Goal: Share content: Share content

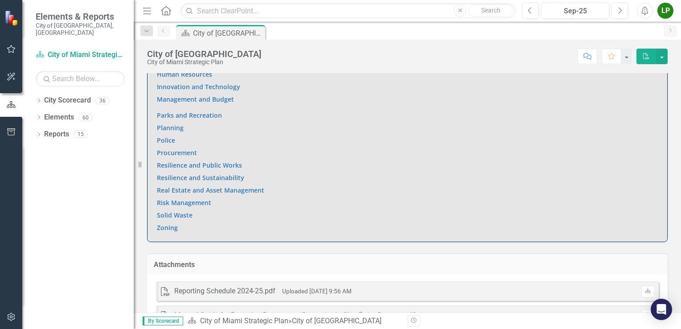
scroll to position [773, 0]
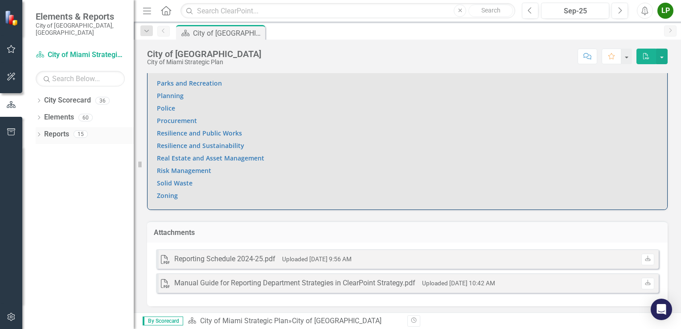
click at [38, 133] on icon "Dropdown" at bounding box center [39, 135] width 6 height 5
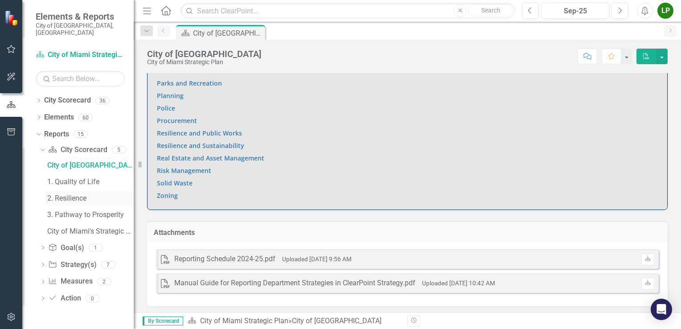
click at [67, 194] on div "2. Resilience" at bounding box center [90, 198] width 86 height 8
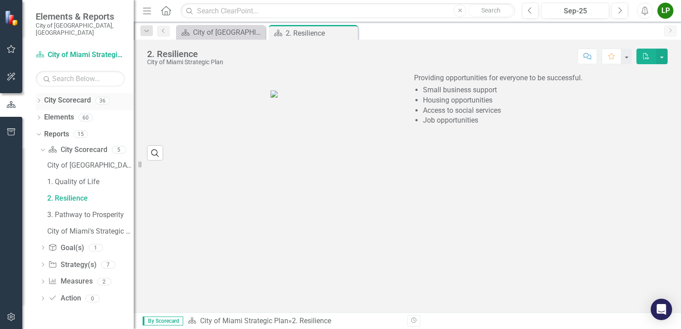
click at [54, 99] on div "City Scorecard" at bounding box center [67, 100] width 47 height 15
click at [50, 112] on link "Elements" at bounding box center [59, 117] width 30 height 10
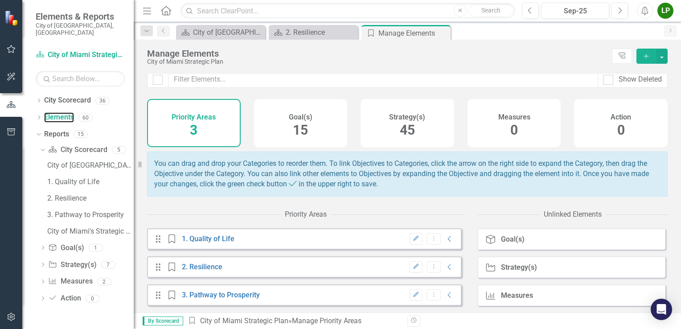
scroll to position [8, 0]
click at [61, 194] on div "2. Resilience" at bounding box center [90, 198] width 86 height 8
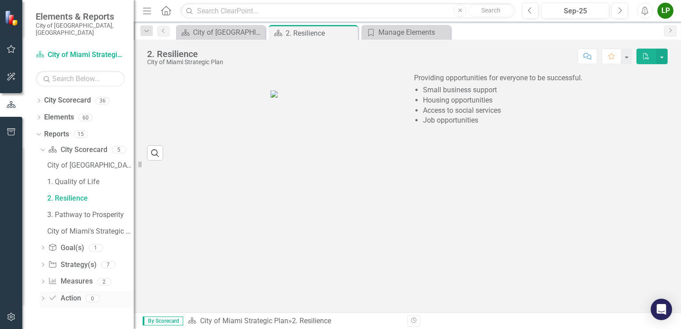
click at [42, 297] on icon "Dropdown" at bounding box center [43, 299] width 6 height 5
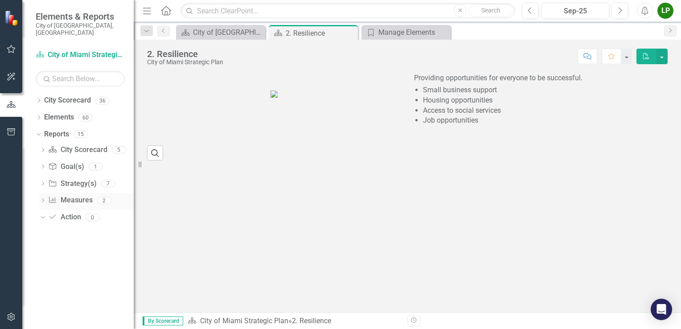
click at [45, 199] on icon "Dropdown" at bounding box center [43, 201] width 6 height 5
click at [41, 181] on div "Dropdown" at bounding box center [43, 185] width 6 height 8
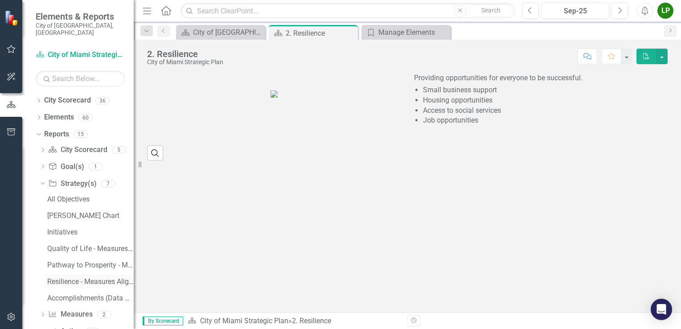
click at [66, 278] on div "Resilience - Measures Alignment" at bounding box center [90, 282] width 86 height 8
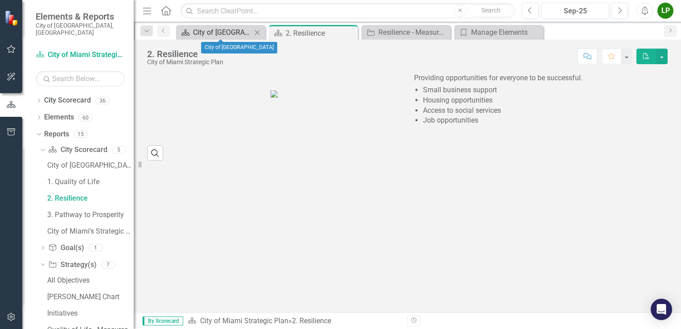
click at [225, 33] on div "City of [GEOGRAPHIC_DATA]" at bounding box center [222, 32] width 59 height 11
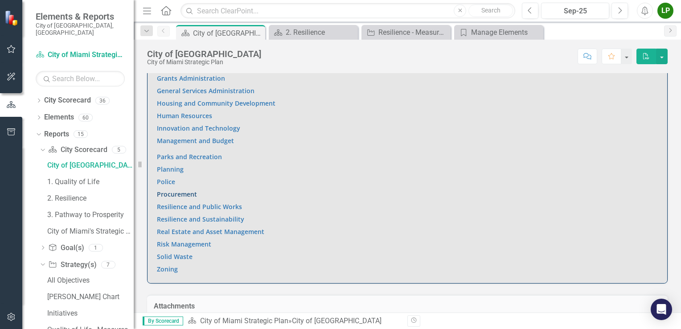
scroll to position [685, 0]
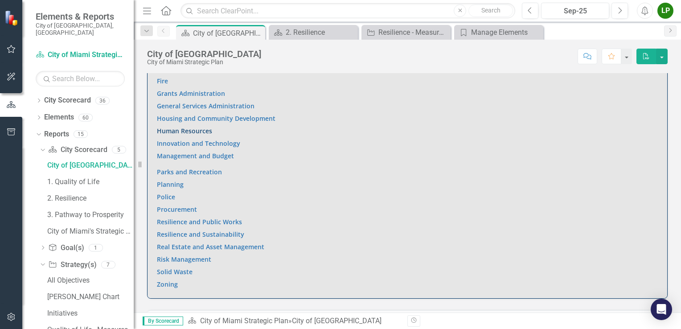
click at [171, 128] on link "Human Resources" at bounding box center [184, 131] width 55 height 8
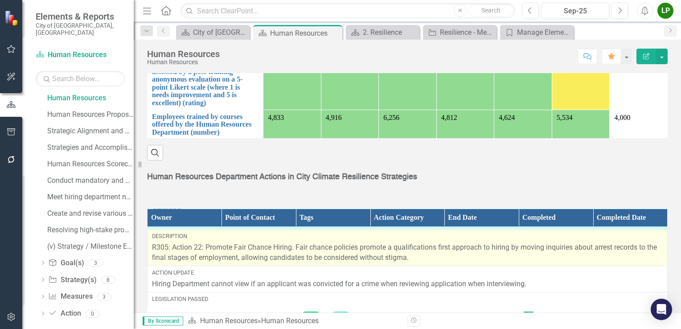
scroll to position [45, 0]
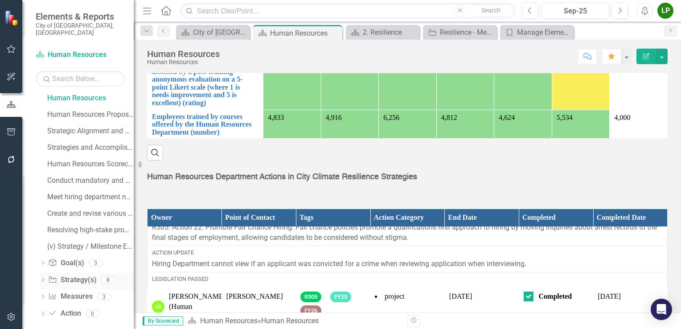
click at [71, 275] on link "Strategy Strategy(s)" at bounding box center [72, 280] width 48 height 10
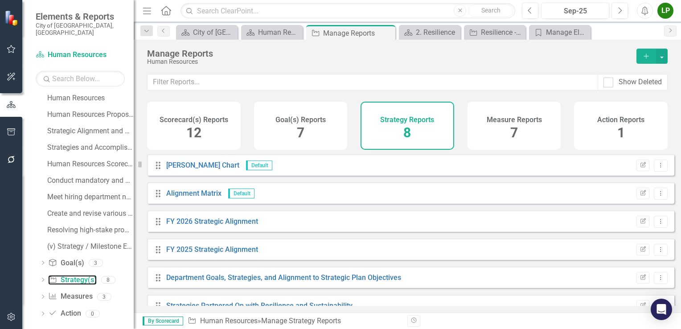
scroll to position [73, 0]
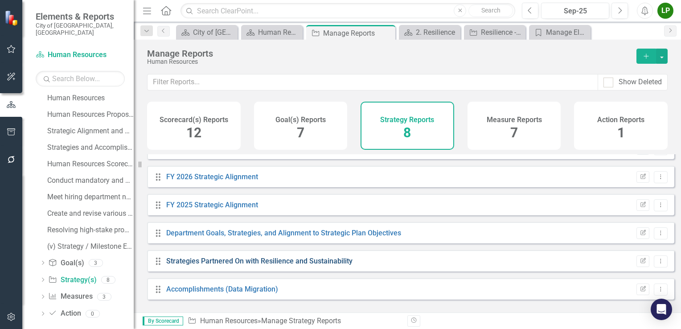
click at [310, 265] on link "Strategies Partnered On with Resilience and Sustainability" at bounding box center [259, 261] width 186 height 8
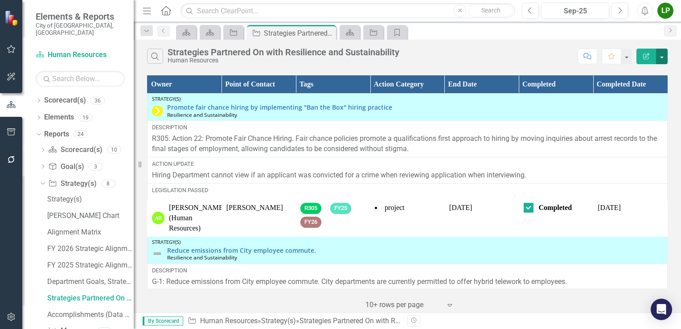
click at [662, 54] on button "button" at bounding box center [662, 57] width 12 height 16
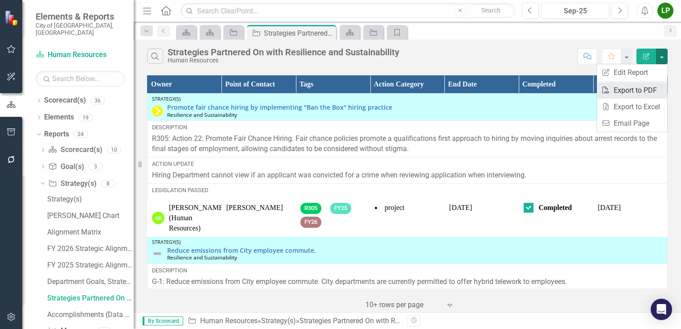
click at [636, 90] on link "PDF Export to PDF" at bounding box center [632, 90] width 70 height 16
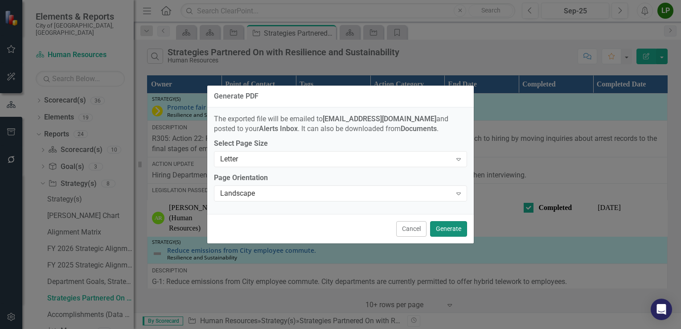
click at [442, 227] on button "Generate" at bounding box center [448, 229] width 37 height 16
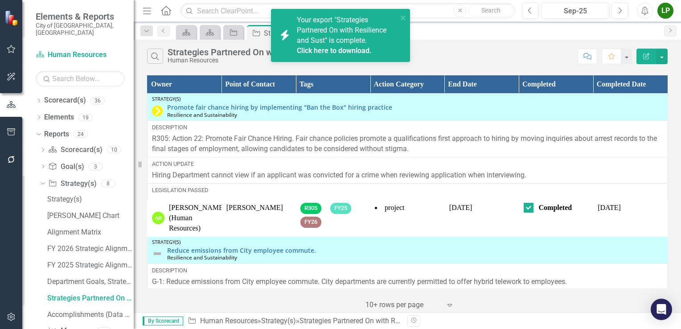
click at [334, 35] on div "Your export "Strategies Partnered On with Resilience and Sust" is complete. Cli…" at bounding box center [347, 35] width 101 height 41
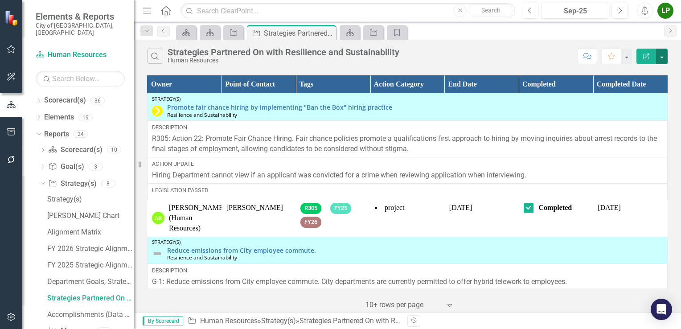
click at [665, 58] on button "button" at bounding box center [662, 57] width 12 height 16
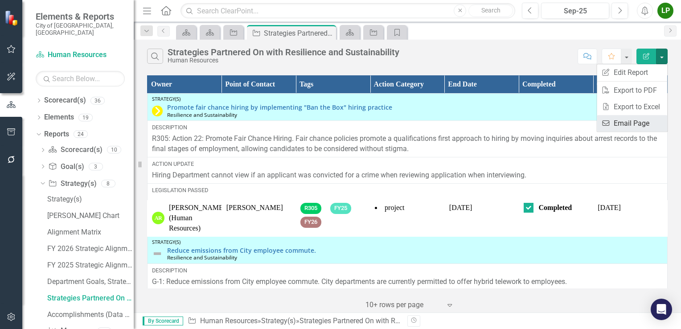
click at [629, 124] on link "Email Email Page" at bounding box center [632, 123] width 70 height 16
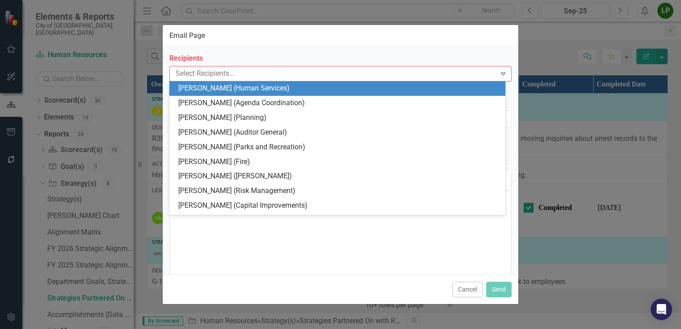
click at [475, 74] on div at bounding box center [334, 74] width 324 height 12
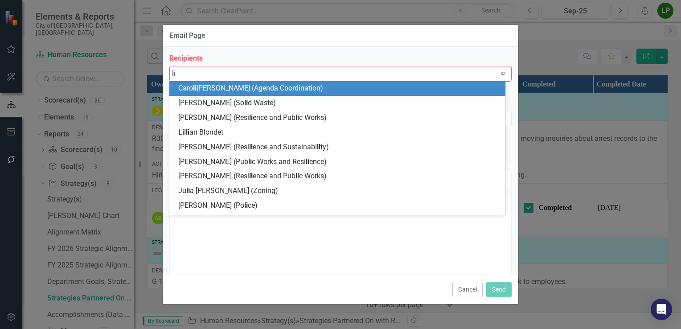
type input "lis"
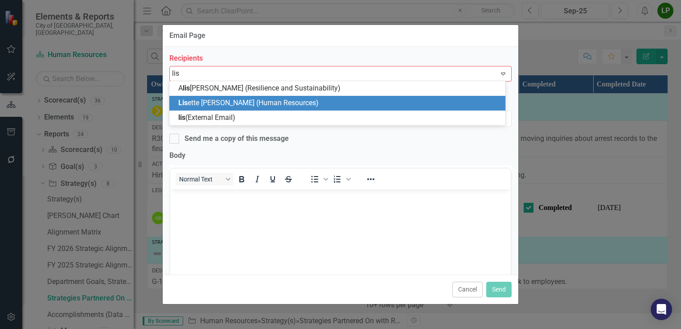
click at [312, 103] on div "Lis ette [PERSON_NAME] (Human Resources)" at bounding box center [339, 103] width 322 height 10
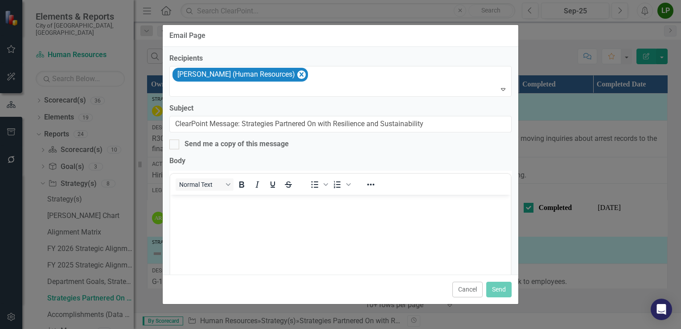
click at [318, 248] on body "Rich Text Area. Press ALT-0 for help." at bounding box center [340, 261] width 341 height 134
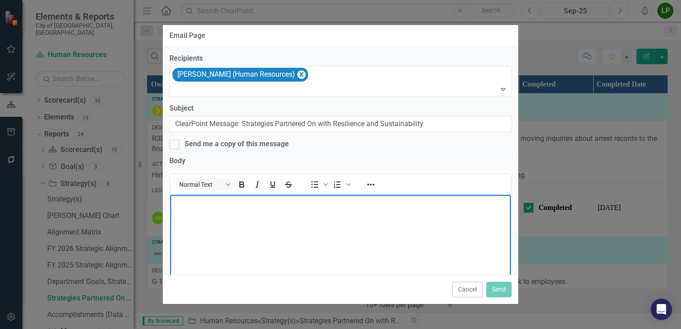
click at [186, 232] on body "Rich Text Area. Press ALT-0 for help." at bounding box center [340, 261] width 341 height 134
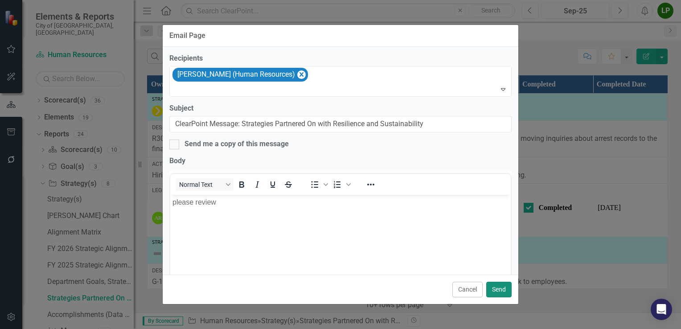
click at [496, 286] on button "Send" at bounding box center [498, 290] width 25 height 16
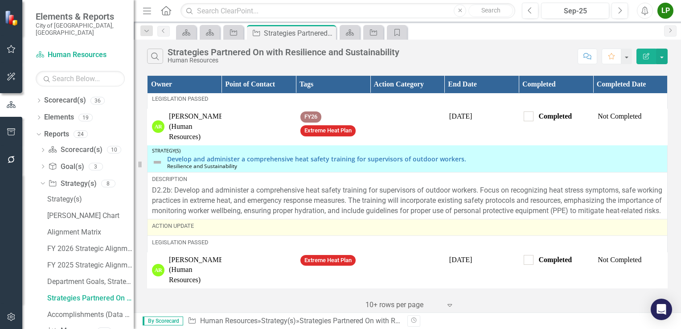
scroll to position [366, 0]
